Goal: Find specific page/section: Find specific page/section

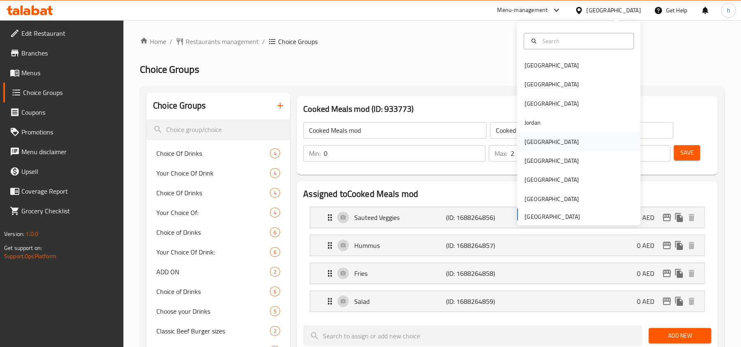
scroll to position [3773, 0]
click at [530, 142] on div "Kuwait" at bounding box center [552, 141] width 54 height 9
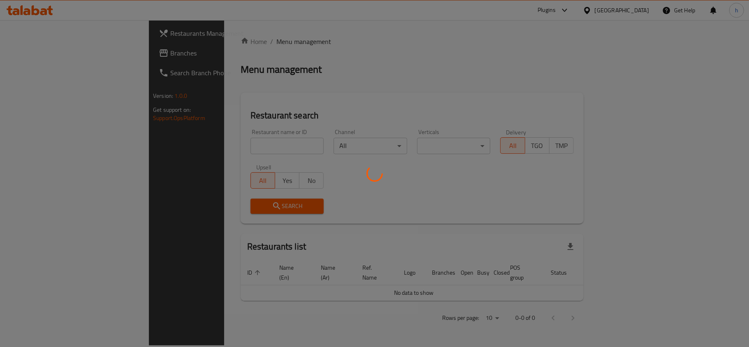
click at [43, 56] on div at bounding box center [374, 173] width 749 height 347
click at [40, 53] on div at bounding box center [374, 173] width 749 height 347
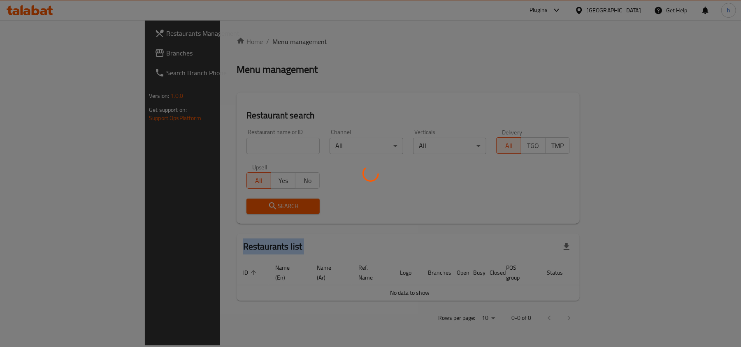
click at [40, 53] on div at bounding box center [370, 173] width 741 height 347
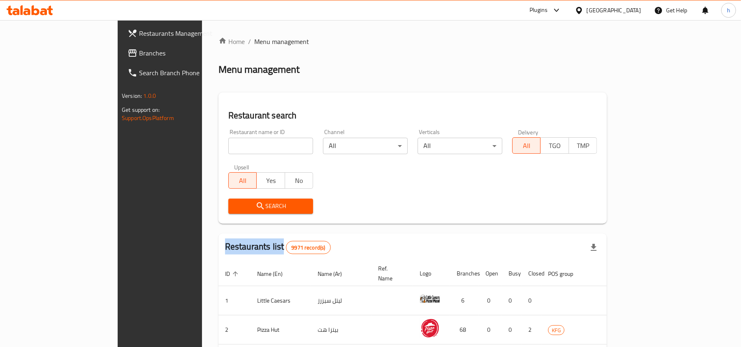
click at [139, 53] on span "Branches" at bounding box center [187, 53] width 96 height 10
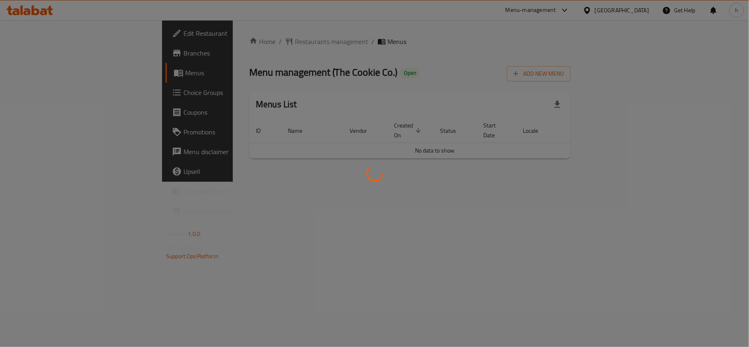
click at [251, 185] on div at bounding box center [374, 173] width 749 height 347
click at [228, 42] on div at bounding box center [374, 173] width 749 height 347
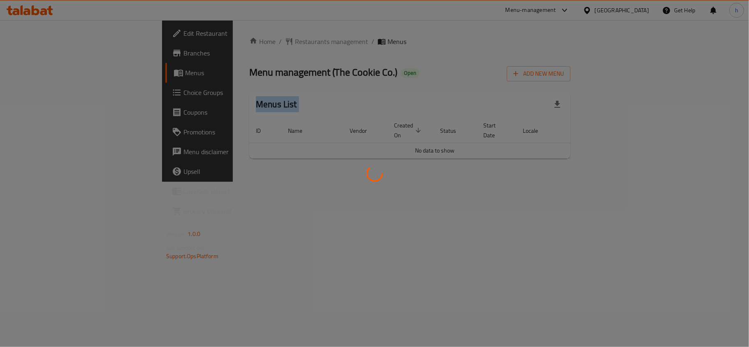
click at [228, 42] on div at bounding box center [374, 173] width 749 height 347
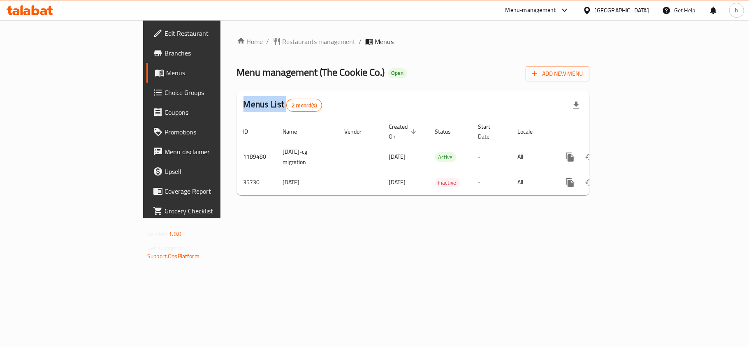
click at [228, 42] on div at bounding box center [374, 173] width 749 height 347
click at [283, 42] on span "Restaurants management" at bounding box center [319, 42] width 73 height 10
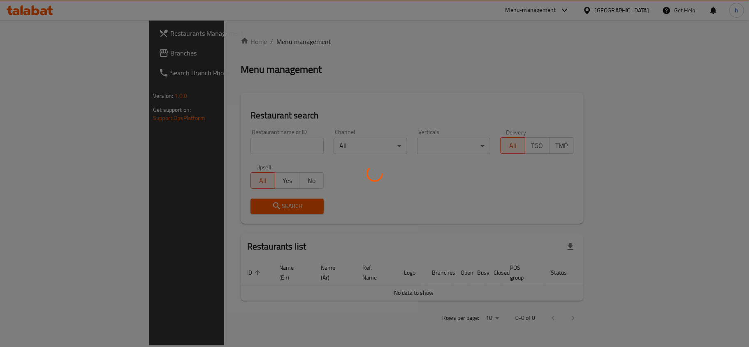
click at [191, 142] on div at bounding box center [374, 173] width 749 height 347
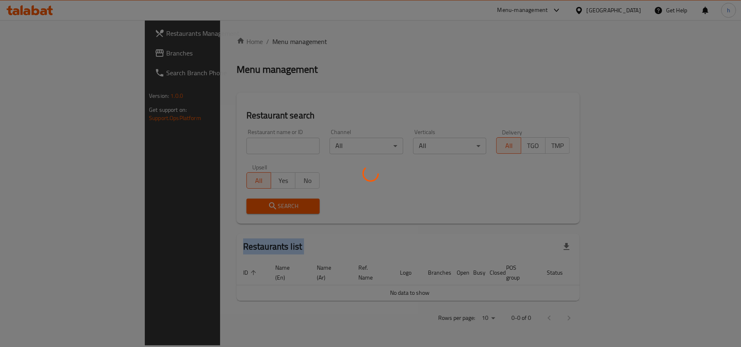
click at [191, 142] on div at bounding box center [370, 173] width 741 height 347
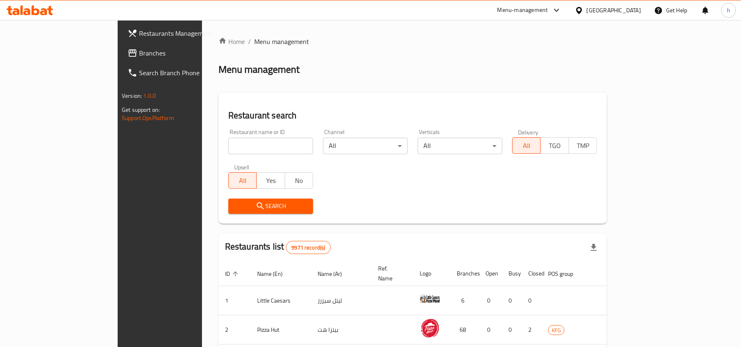
click at [228, 142] on input "search" at bounding box center [270, 146] width 85 height 16
paste input "18465"
type input "18465"
click at [235, 206] on span "Search" at bounding box center [271, 206] width 72 height 10
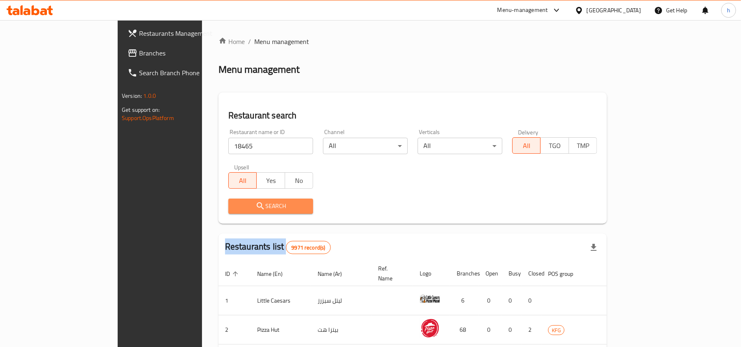
click at [221, 206] on div at bounding box center [370, 173] width 741 height 347
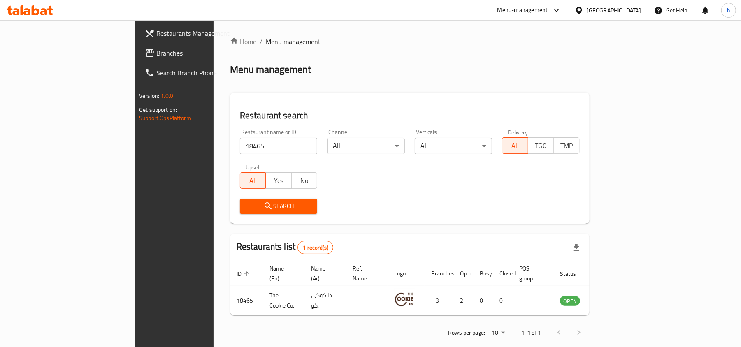
click at [328, 188] on div "Restaurant name or ID 18465 Restaurant name or ID Channel All ​ Verticals All ​…" at bounding box center [410, 171] width 350 height 95
click at [637, 10] on div "[GEOGRAPHIC_DATA]" at bounding box center [614, 10] width 54 height 9
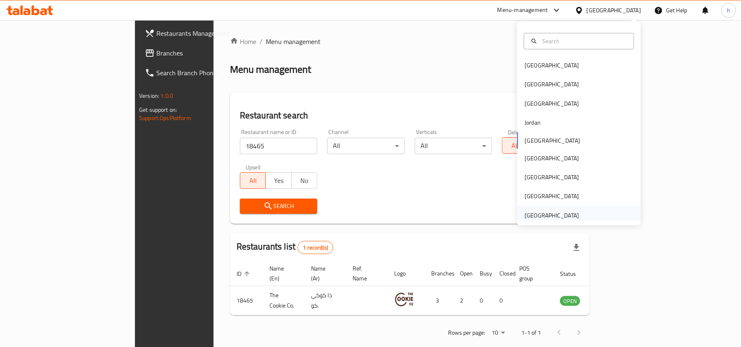
click at [546, 216] on div "[GEOGRAPHIC_DATA]" at bounding box center [552, 215] width 54 height 9
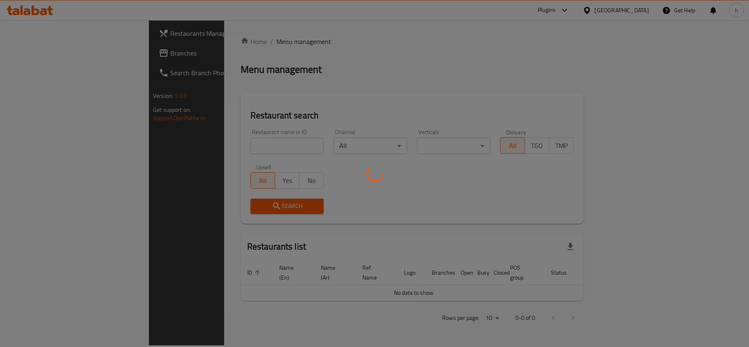
click at [45, 55] on div at bounding box center [374, 173] width 749 height 347
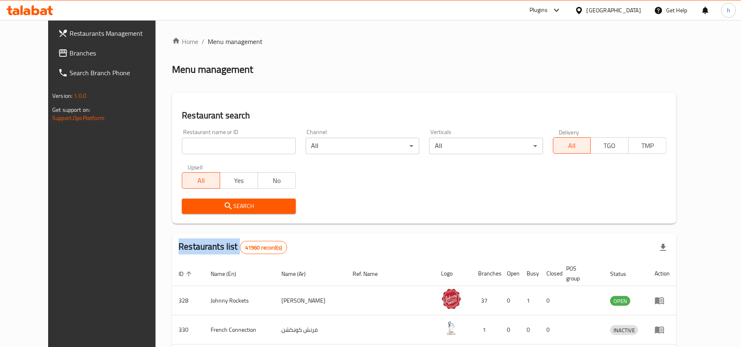
click at [48, 55] on div "Restaurants Management Branches Search Branch Phone Version: 1.0.0 Get support …" at bounding box center [370, 305] width 645 height 570
click at [70, 53] on span "Branches" at bounding box center [118, 53] width 96 height 10
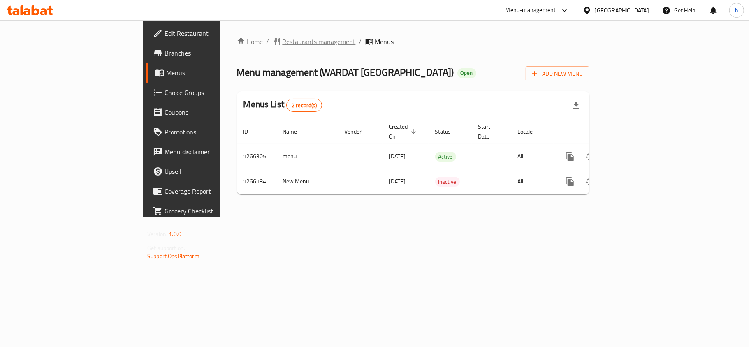
click at [283, 37] on span "Restaurants management" at bounding box center [319, 42] width 73 height 10
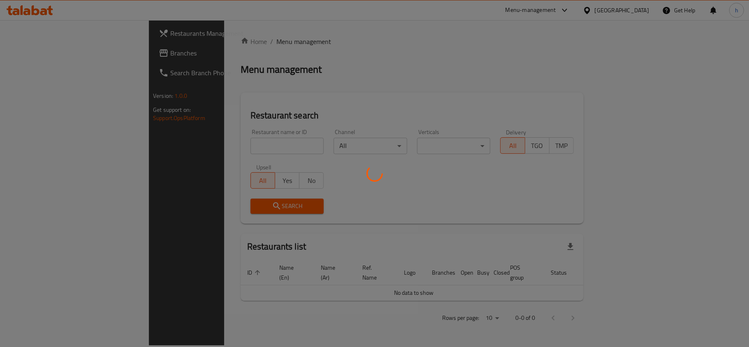
click at [196, 143] on div at bounding box center [374, 173] width 749 height 347
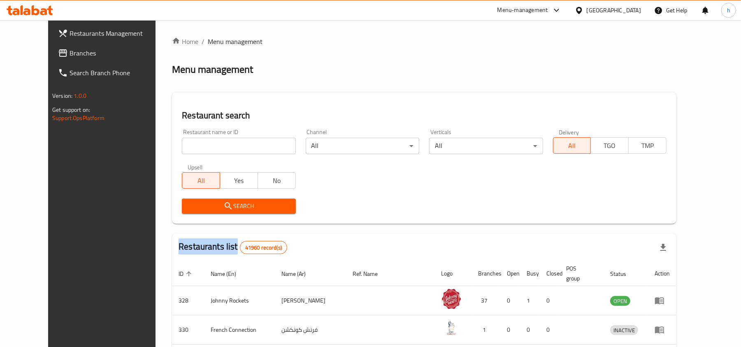
click at [196, 143] on div at bounding box center [370, 173] width 741 height 347
click at [196, 144] on input "search" at bounding box center [239, 146] width 114 height 16
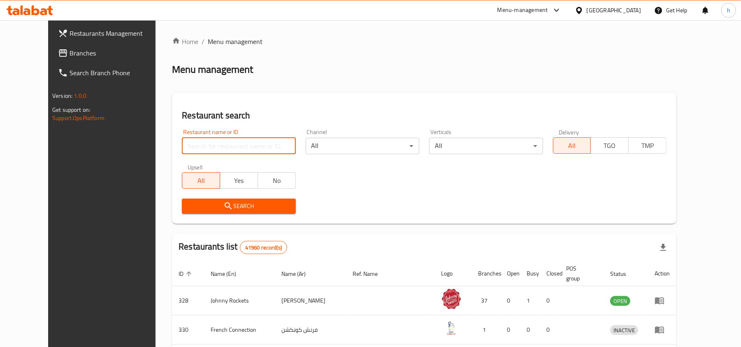
paste input "687169"
type input "687169"
click at [225, 205] on icon "submit" at bounding box center [228, 205] width 7 height 7
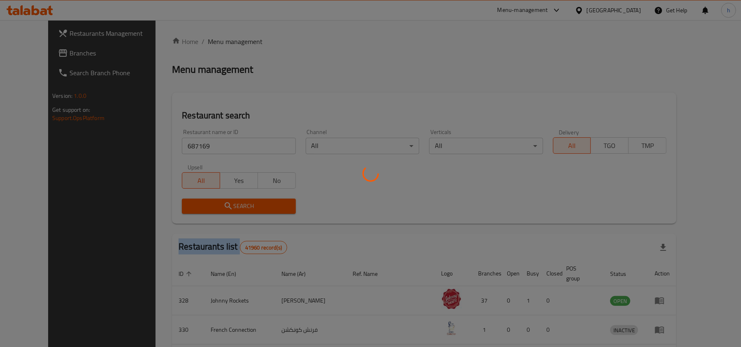
click at [208, 205] on div at bounding box center [370, 173] width 741 height 347
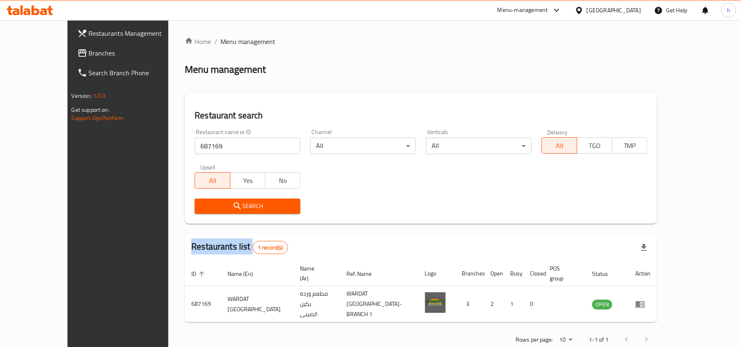
scroll to position [13, 0]
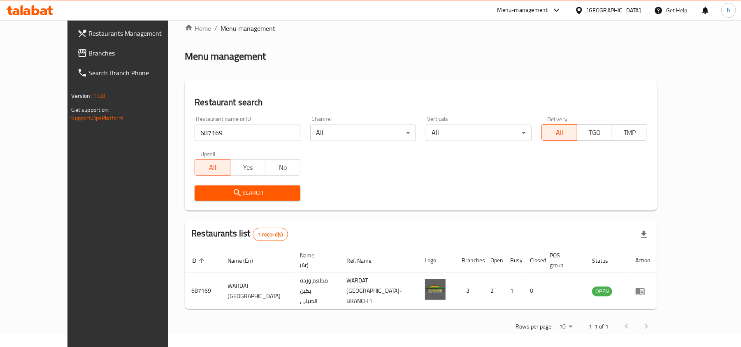
click at [613, 11] on div "[GEOGRAPHIC_DATA]" at bounding box center [614, 10] width 54 height 9
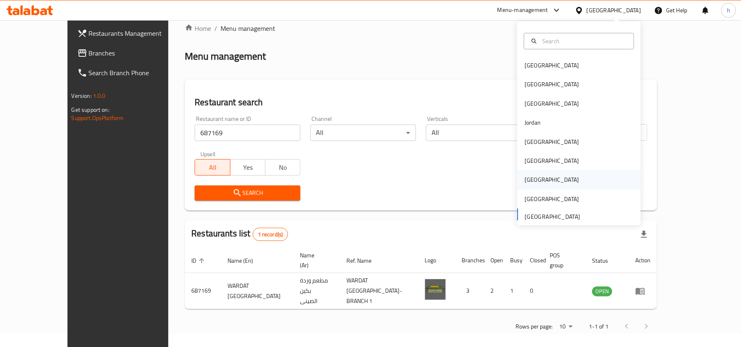
click at [525, 178] on div "[GEOGRAPHIC_DATA]" at bounding box center [552, 179] width 54 height 9
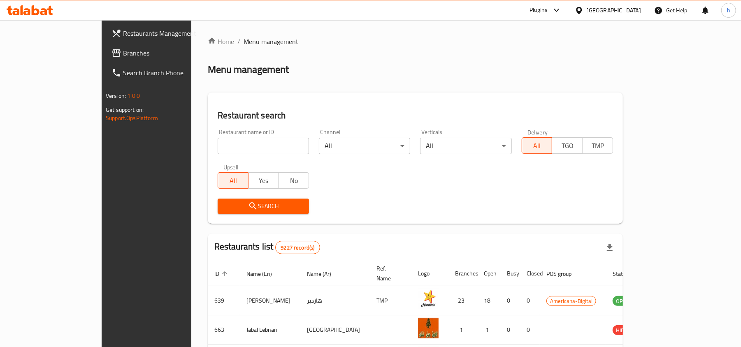
click at [218, 145] on input "search" at bounding box center [263, 146] width 91 height 16
click at [323, 87] on div "Home / Menu management Menu management Restaurant search Restaurant name or ID …" at bounding box center [415, 302] width 415 height 530
click at [123, 53] on span "Branches" at bounding box center [171, 53] width 96 height 10
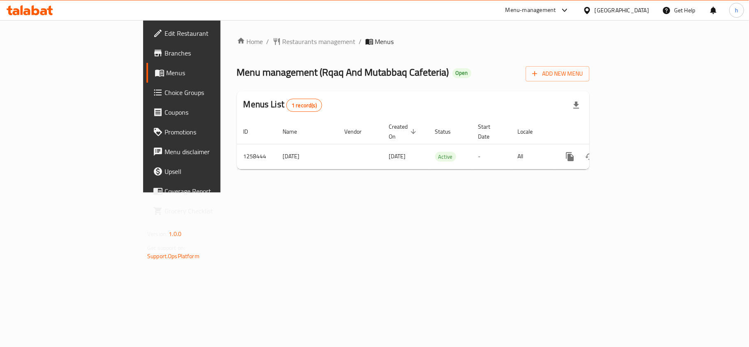
click at [213, 39] on div at bounding box center [374, 173] width 749 height 347
click at [283, 39] on span "Restaurants management" at bounding box center [319, 42] width 73 height 10
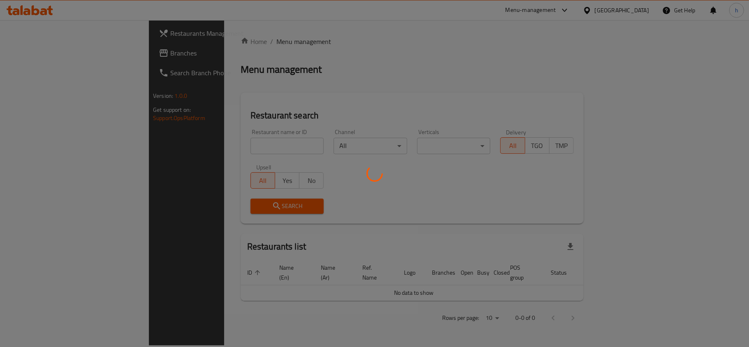
click at [193, 143] on div at bounding box center [374, 173] width 749 height 347
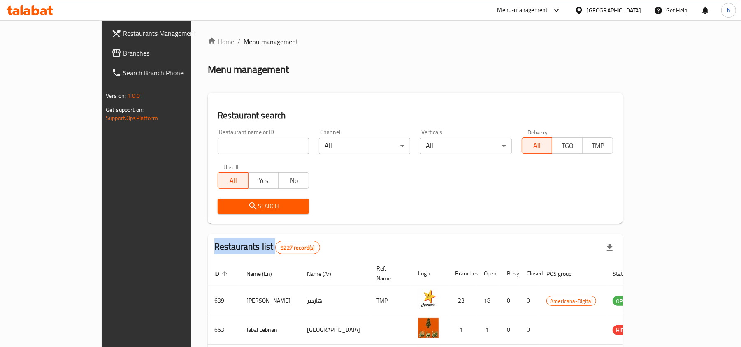
click at [208, 143] on div "Home / Menu management Menu management Restaurant search Restaurant name or ID …" at bounding box center [415, 302] width 415 height 530
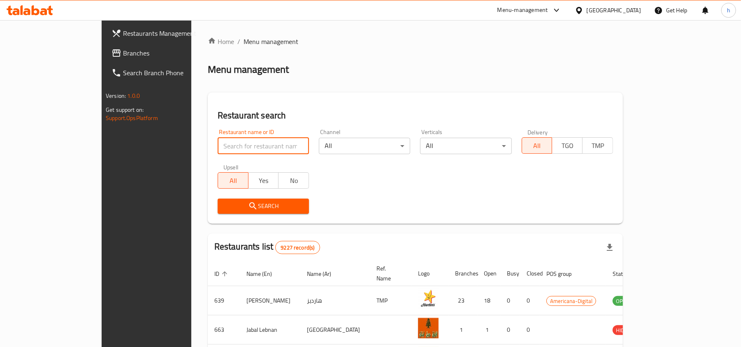
click at [218, 143] on input "search" at bounding box center [263, 146] width 91 height 16
paste input "683994"
type input "683994"
click at [249, 207] on icon "submit" at bounding box center [252, 205] width 7 height 7
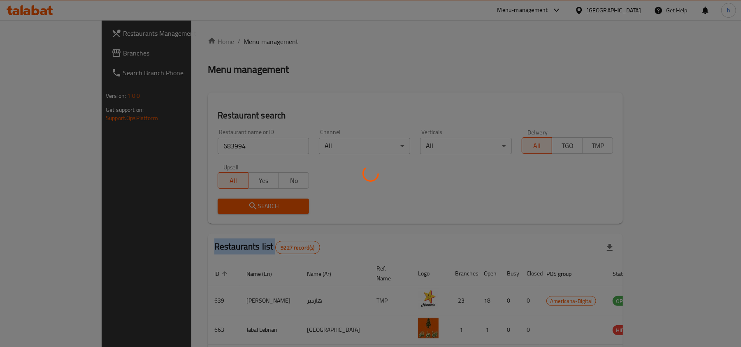
click at [203, 207] on div at bounding box center [370, 173] width 741 height 347
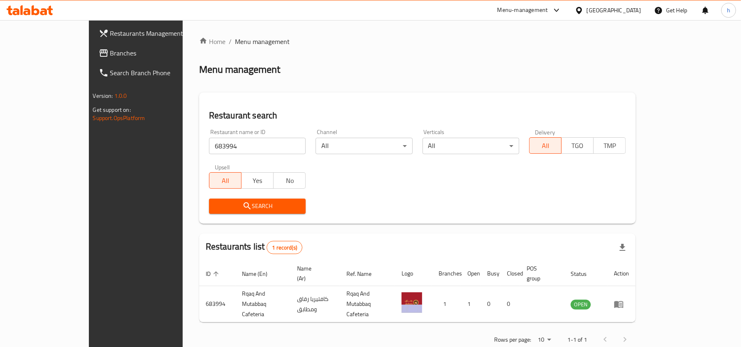
click at [631, 12] on div "Qatar" at bounding box center [614, 10] width 54 height 9
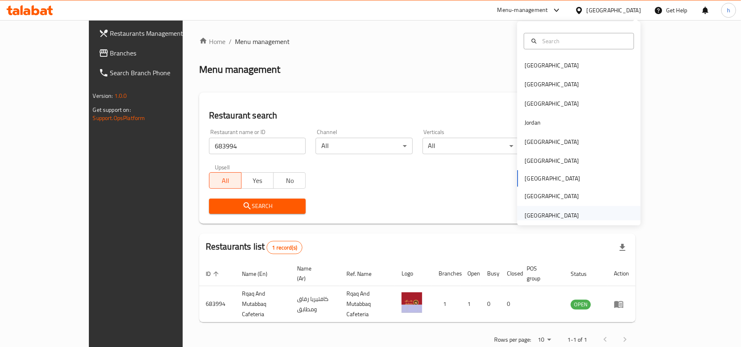
click at [541, 216] on div "[GEOGRAPHIC_DATA]" at bounding box center [552, 215] width 54 height 9
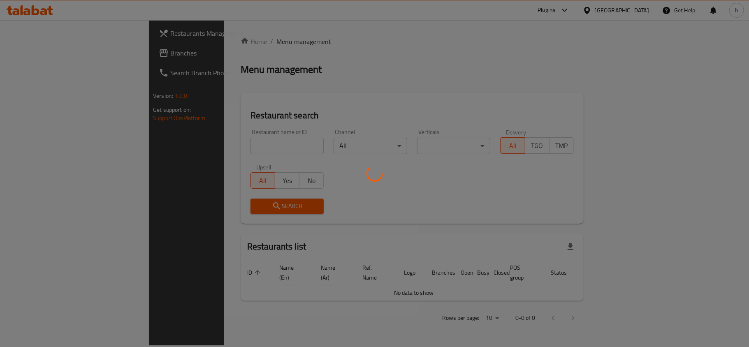
click at [38, 53] on div at bounding box center [374, 173] width 749 height 347
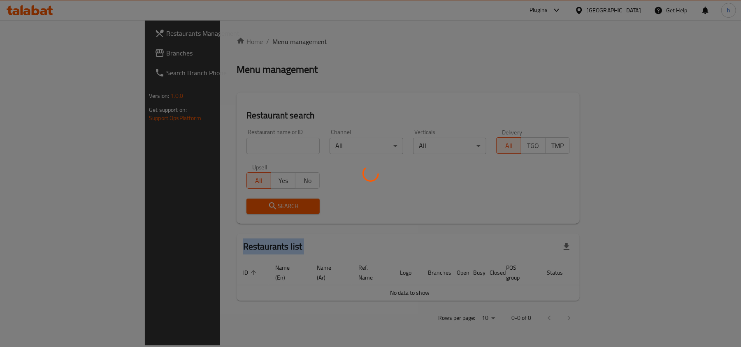
click at [38, 53] on div at bounding box center [370, 173] width 741 height 347
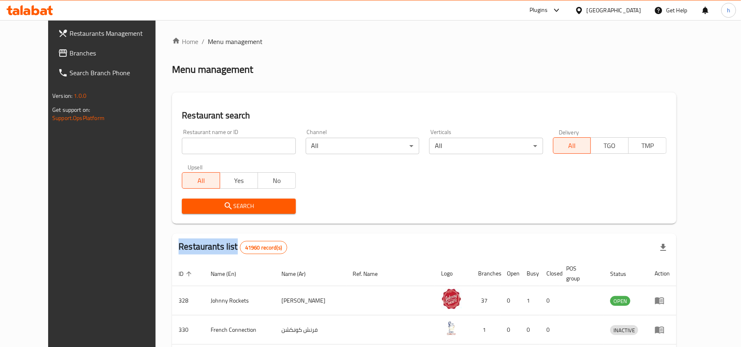
click at [70, 53] on span "Branches" at bounding box center [118, 53] width 96 height 10
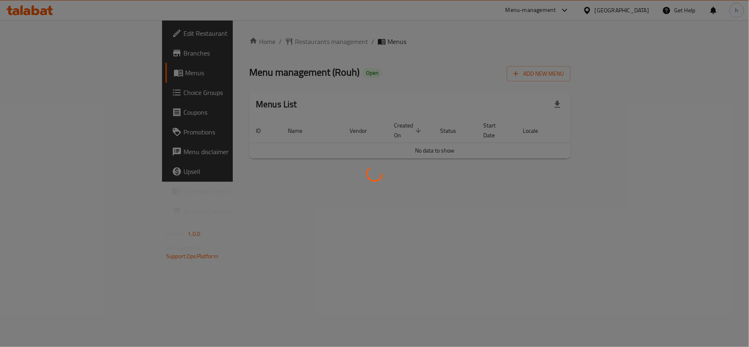
drag, startPoint x: 330, startPoint y: 77, endPoint x: 192, endPoint y: 68, distance: 138.2
click at [329, 77] on div at bounding box center [374, 173] width 749 height 347
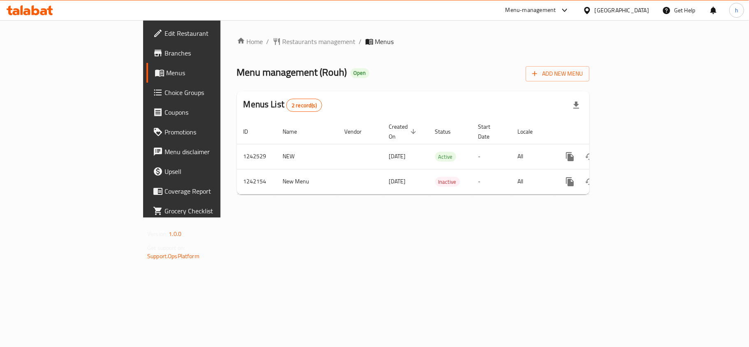
click at [237, 37] on div "Home / Restaurants management / Menus Menu management ( Rouh ) Open Add New Men…" at bounding box center [413, 119] width 353 height 165
click at [283, 38] on span "Restaurants management" at bounding box center [319, 42] width 73 height 10
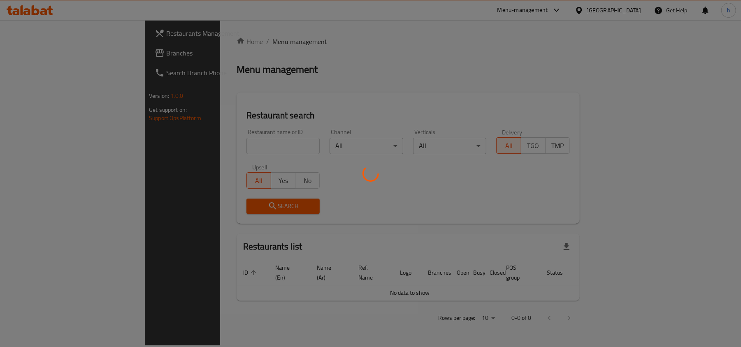
click at [191, 146] on div at bounding box center [370, 173] width 741 height 347
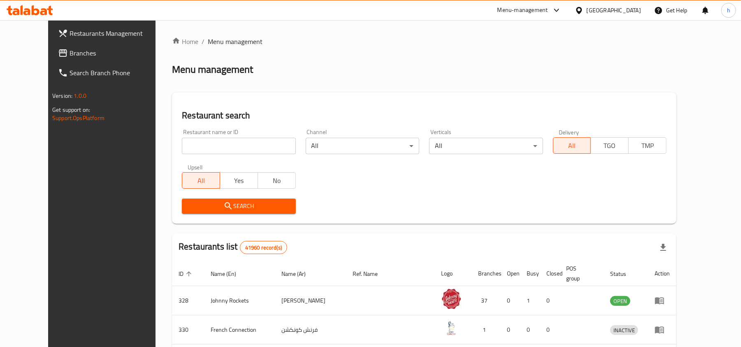
click at [191, 146] on input "search" at bounding box center [239, 146] width 114 height 16
paste input "681023"
type input "681023"
click at [193, 201] on span "Search" at bounding box center [238, 206] width 100 height 10
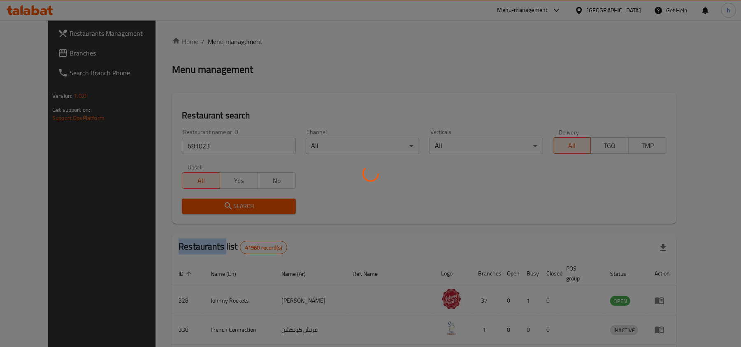
click at [193, 201] on div at bounding box center [370, 173] width 741 height 347
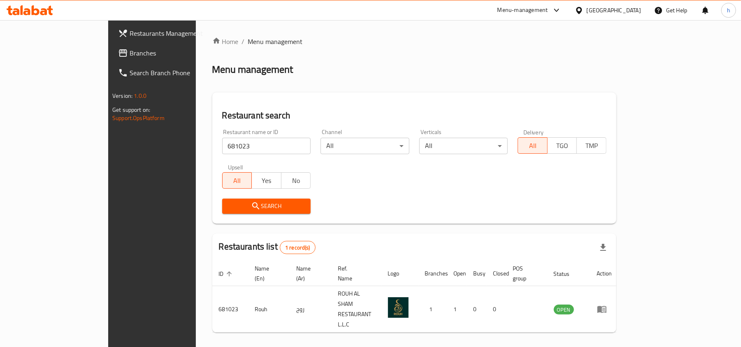
click at [427, 45] on ol "Home / Menu management" at bounding box center [414, 42] width 404 height 10
click at [130, 49] on span "Branches" at bounding box center [178, 53] width 96 height 10
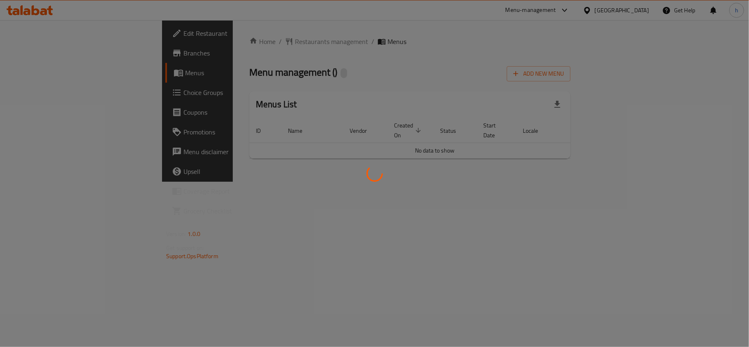
click at [212, 38] on div at bounding box center [374, 173] width 749 height 347
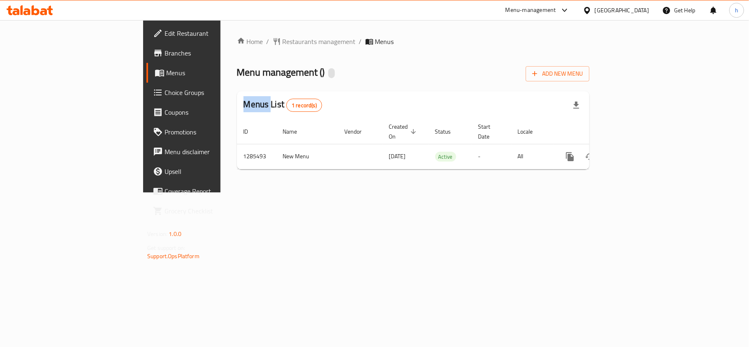
click at [212, 38] on div at bounding box center [374, 173] width 749 height 347
click at [237, 38] on div "Home / Restaurants management / Menus Menu management ( ) Add New Menu Menus Li…" at bounding box center [413, 107] width 353 height 140
click at [283, 38] on span "Restaurants management" at bounding box center [319, 42] width 73 height 10
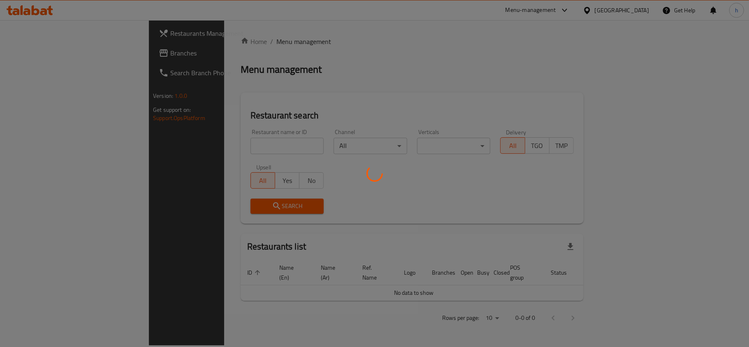
click at [193, 146] on div at bounding box center [374, 173] width 749 height 347
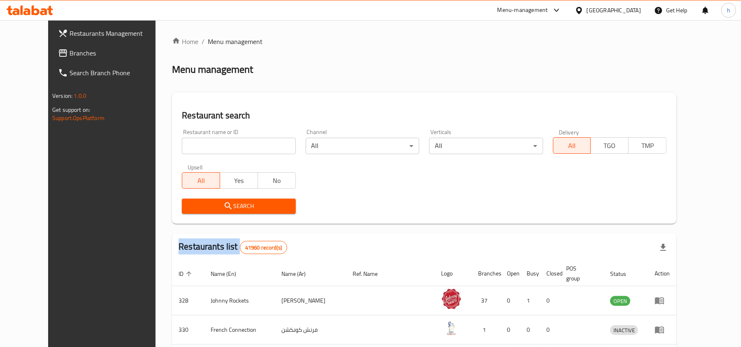
click at [193, 146] on div "Home / Menu management Menu management Restaurant search Restaurant name or ID …" at bounding box center [424, 305] width 505 height 537
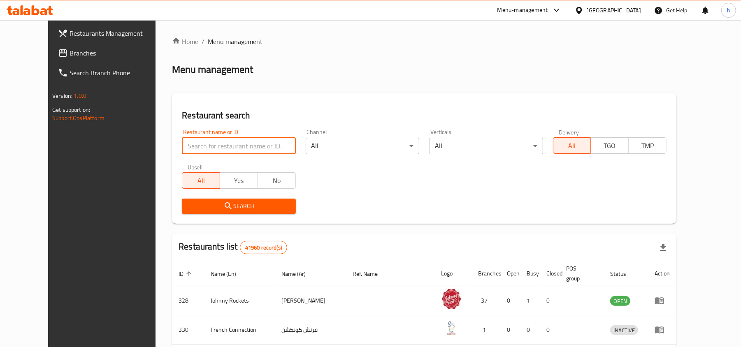
click at [193, 146] on input "search" at bounding box center [239, 146] width 114 height 16
paste input "695898"
type input "695898"
click at [188, 203] on span "Search" at bounding box center [238, 206] width 100 height 10
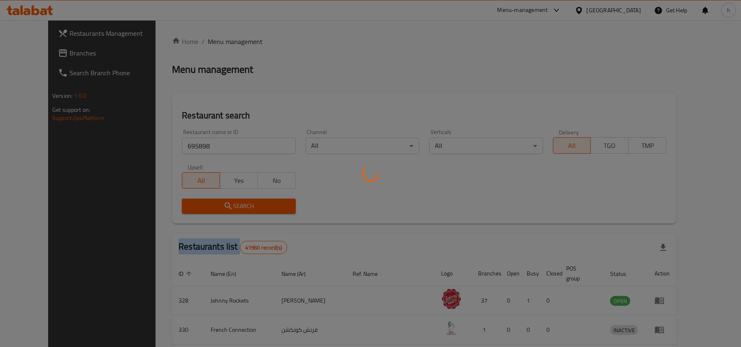
click at [185, 203] on div at bounding box center [370, 173] width 741 height 347
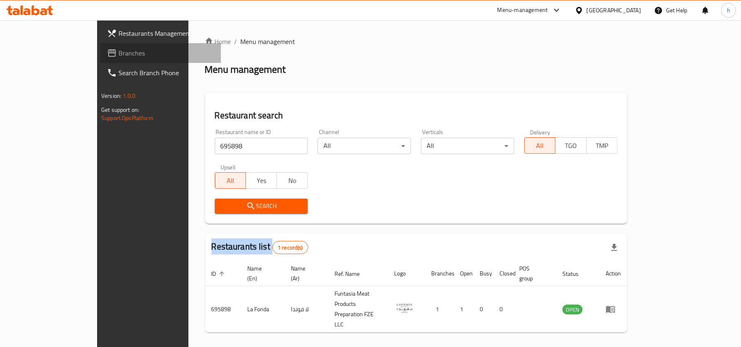
drag, startPoint x: 24, startPoint y: 51, endPoint x: 39, endPoint y: 63, distance: 19.0
click at [119, 51] on span "Branches" at bounding box center [167, 53] width 96 height 10
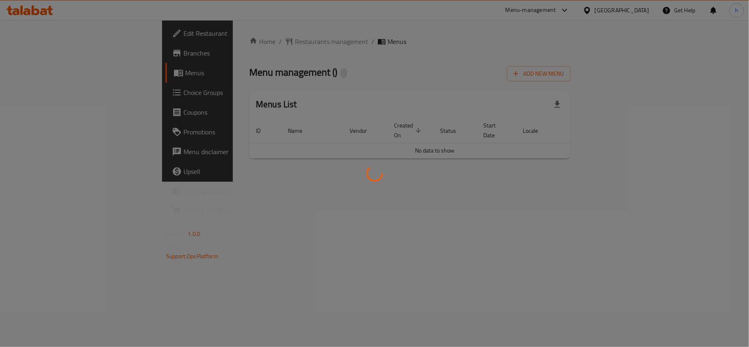
click at [251, 59] on div at bounding box center [374, 173] width 749 height 347
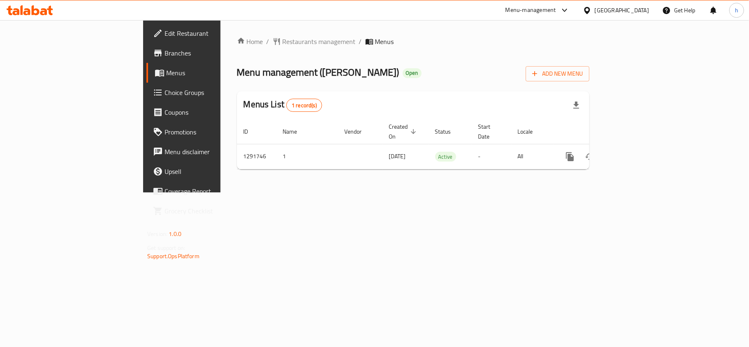
click at [233, 42] on div at bounding box center [374, 173] width 749 height 347
click at [283, 39] on span "Restaurants management" at bounding box center [319, 42] width 73 height 10
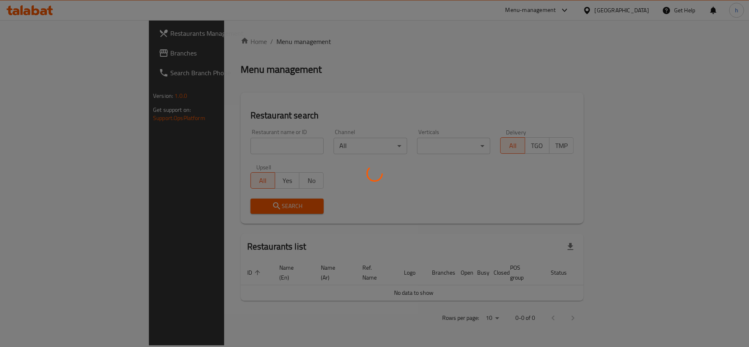
click at [212, 143] on div at bounding box center [374, 173] width 749 height 347
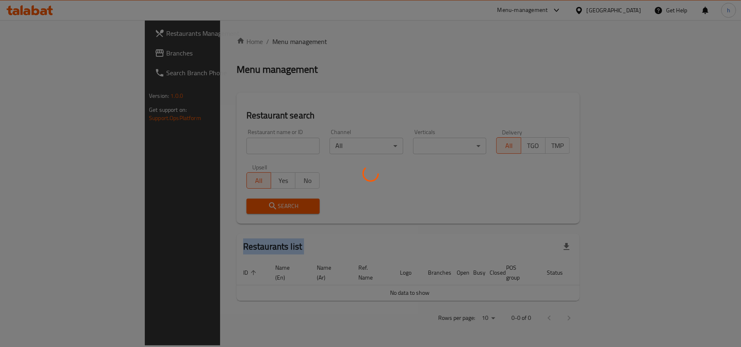
click at [212, 143] on div at bounding box center [370, 173] width 741 height 347
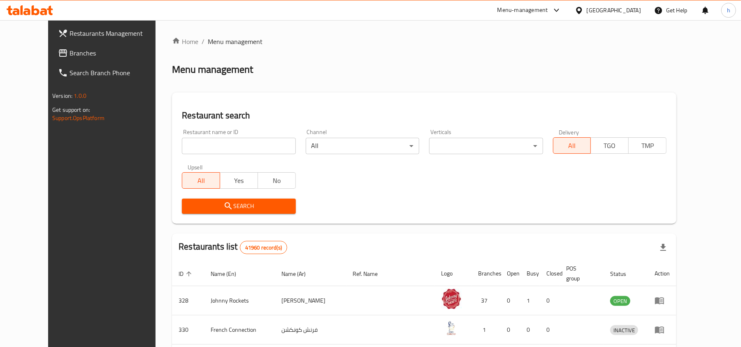
click at [212, 143] on input "search" at bounding box center [239, 146] width 114 height 16
paste input "698745"
type input "698745"
click at [209, 211] on span "Search" at bounding box center [238, 206] width 100 height 10
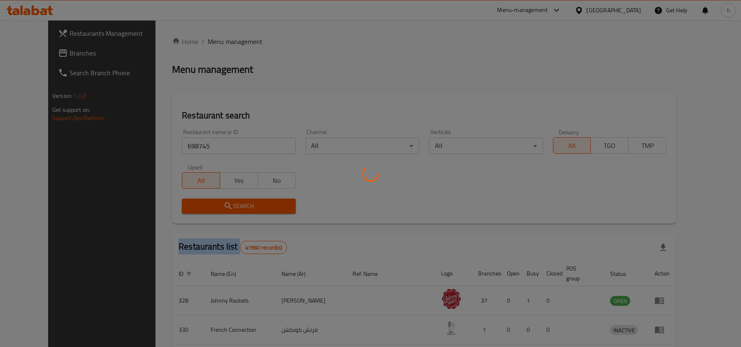
click at [209, 211] on div at bounding box center [370, 173] width 741 height 347
